Goal: Transaction & Acquisition: Book appointment/travel/reservation

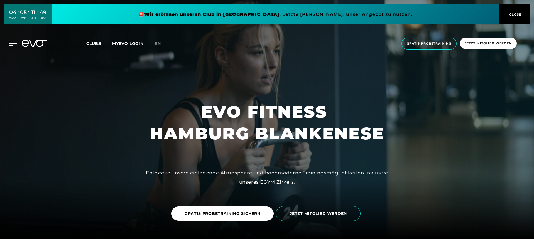
click at [14, 44] on icon at bounding box center [13, 43] width 8 height 5
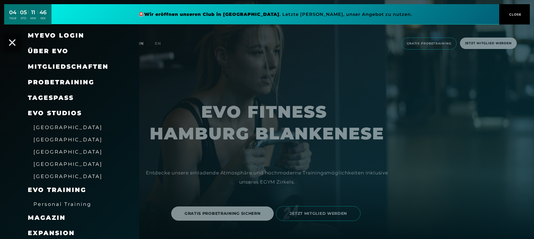
click at [40, 51] on span "Über EVO" at bounding box center [48, 51] width 41 height 8
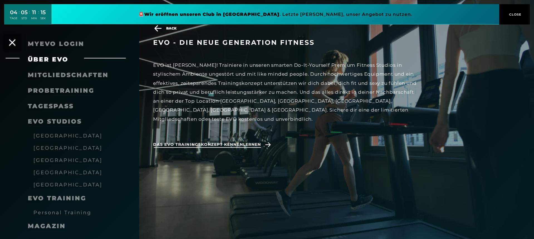
click at [254, 142] on span "Das EVO Trainingskonzept kennenlernen" at bounding box center [207, 145] width 108 height 6
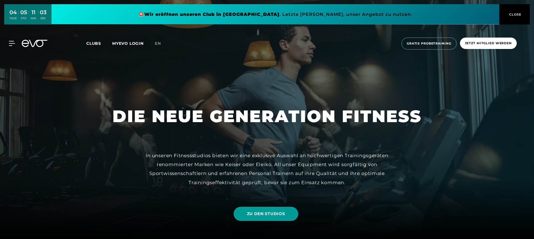
click at [281, 215] on span "ZU DEN STUDIOS" at bounding box center [266, 214] width 38 height 6
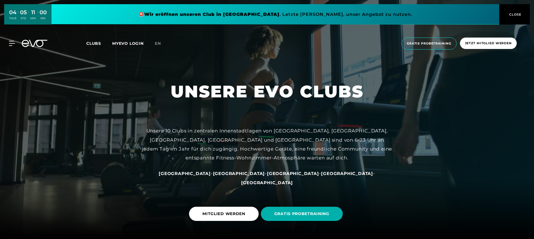
click at [210, 176] on span "[GEOGRAPHIC_DATA]" at bounding box center [185, 173] width 52 height 5
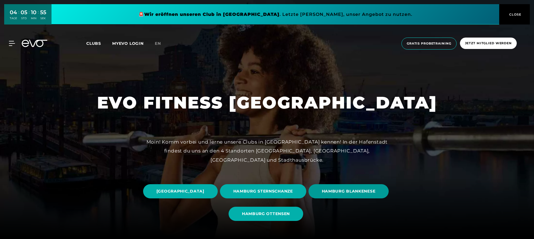
click at [309, 199] on span "HAMBURG BLANKENESE" at bounding box center [349, 191] width 81 height 14
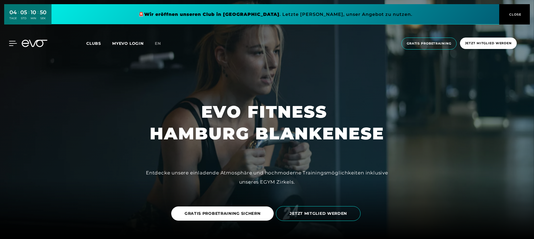
click at [10, 42] on icon at bounding box center [13, 43] width 8 height 5
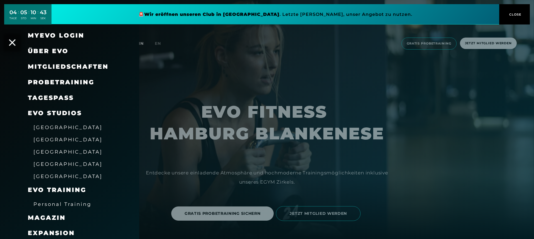
click at [58, 66] on span "Mitgliedschaften" at bounding box center [68, 67] width 81 height 8
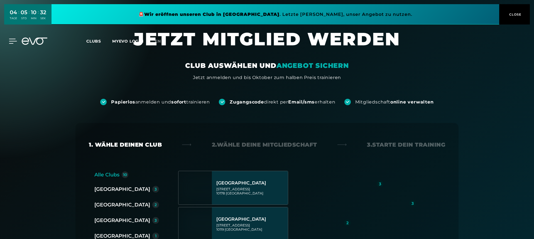
click at [11, 42] on div "MyEVO Login Über EVO Mitgliedschaften Probetraining TAGESPASS EVO Studios [GEOG…" at bounding box center [267, 41] width 532 height 16
click at [11, 42] on icon at bounding box center [13, 41] width 8 height 5
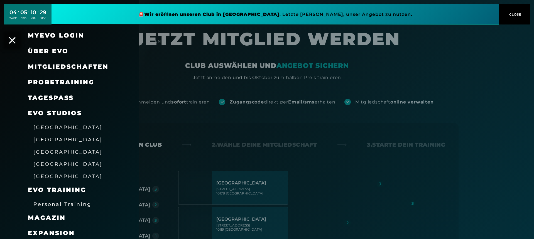
click at [46, 81] on span "Probetraining" at bounding box center [61, 83] width 67 height 8
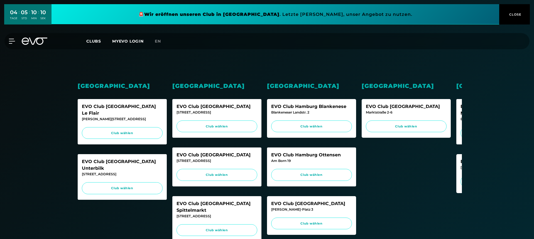
scroll to position [126, 0]
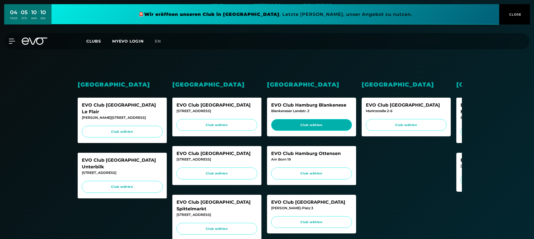
click at [337, 123] on span "Club wählen" at bounding box center [312, 125] width 70 height 5
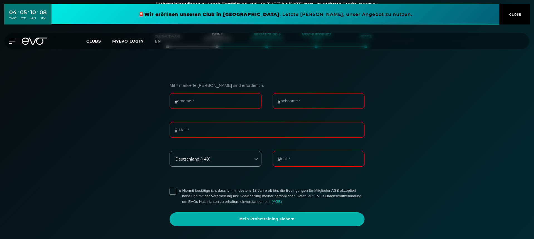
scroll to position [96, 0]
